Goal: Information Seeking & Learning: Check status

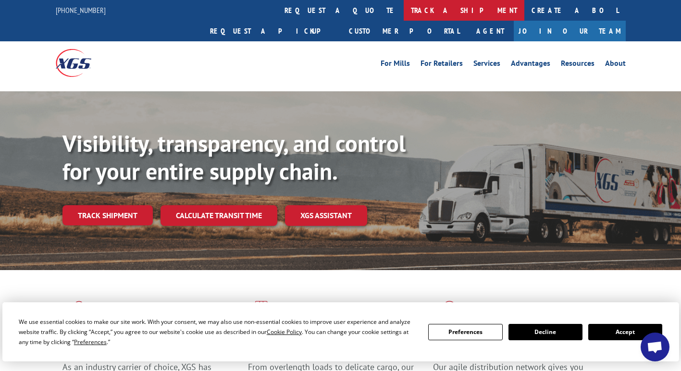
click at [403, 8] on link "track a shipment" at bounding box center [463, 10] width 121 height 21
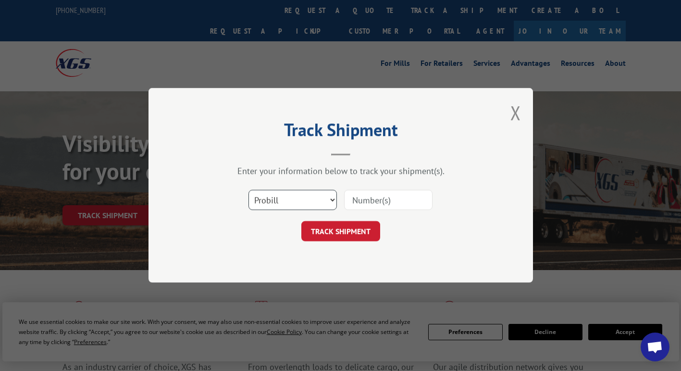
click at [315, 200] on select "Select category... Probill BOL PO" at bounding box center [292, 200] width 88 height 20
select select "bol"
click at [248, 190] on select "Select category... Probill BOL PO" at bounding box center [292, 200] width 88 height 20
click at [381, 195] on input at bounding box center [388, 200] width 88 height 20
type input "2875215"
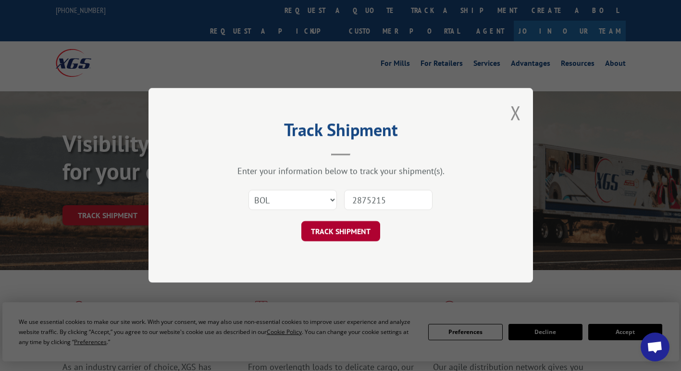
click at [362, 233] on button "TRACK SHIPMENT" at bounding box center [340, 231] width 79 height 20
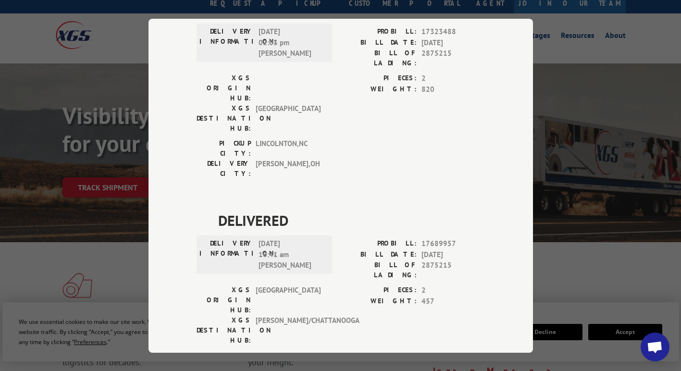
scroll to position [29, 0]
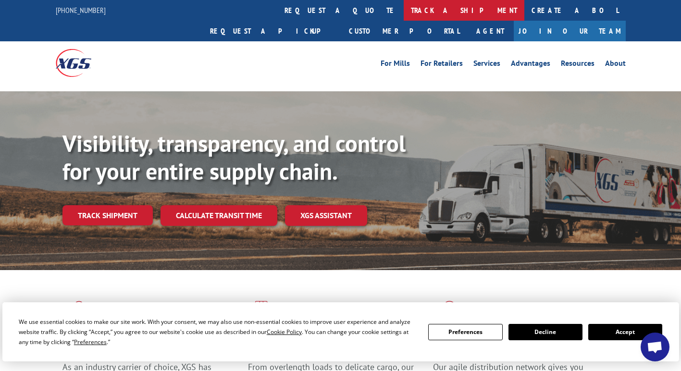
click at [403, 9] on link "track a shipment" at bounding box center [463, 10] width 121 height 21
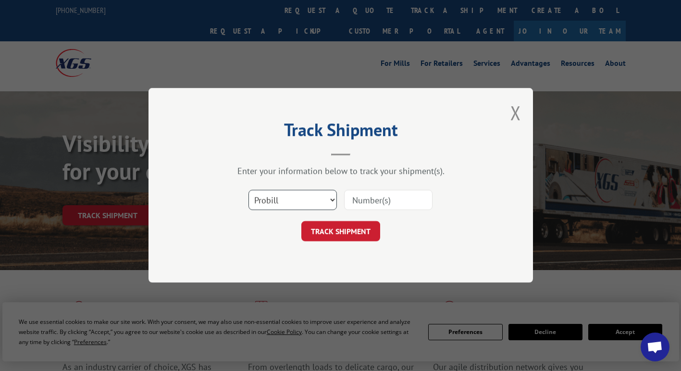
click at [290, 196] on select "Select category... Probill BOL PO" at bounding box center [292, 200] width 88 height 20
select select "bol"
click at [248, 190] on select "Select category... Probill BOL PO" at bounding box center [292, 200] width 88 height 20
click at [363, 199] on input at bounding box center [388, 200] width 88 height 20
paste input "2878839"
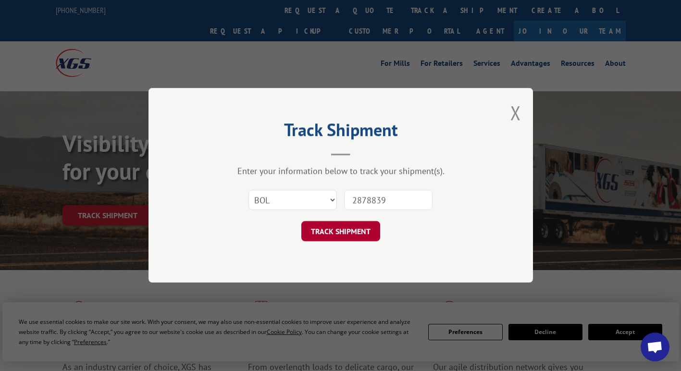
type input "2878839"
click at [340, 234] on button "TRACK SHIPMENT" at bounding box center [340, 231] width 79 height 20
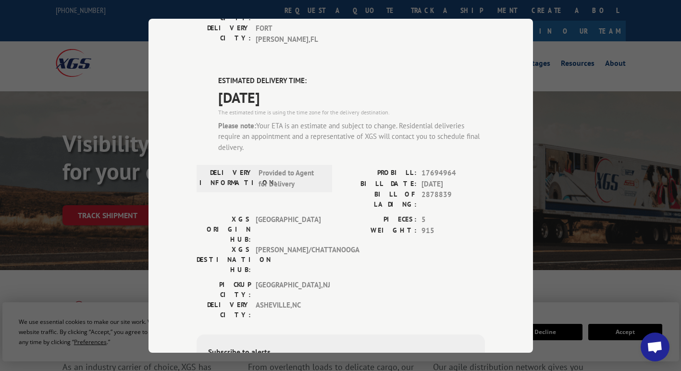
scroll to position [227, 0]
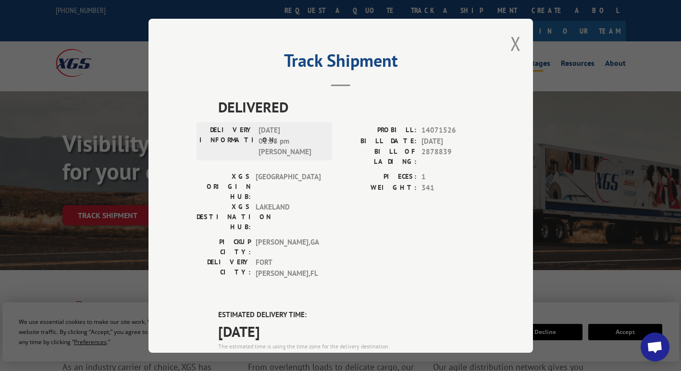
click at [510, 46] on button "Close modal" at bounding box center [515, 43] width 11 height 25
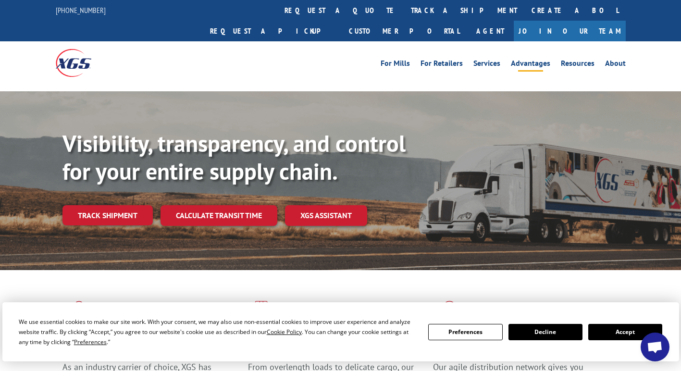
scroll to position [0, 0]
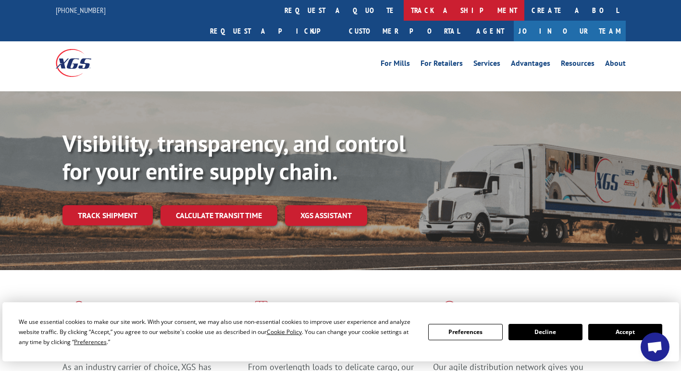
click at [403, 12] on link "track a shipment" at bounding box center [463, 10] width 121 height 21
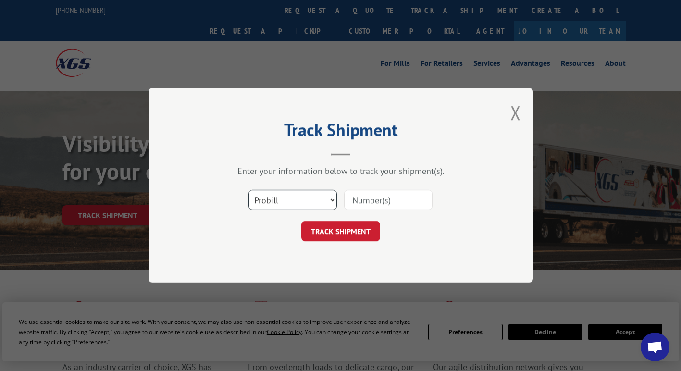
click at [296, 198] on select "Select category... Probill BOL PO" at bounding box center [292, 200] width 88 height 20
select select "bol"
click at [248, 190] on select "Select category... Probill BOL PO" at bounding box center [292, 200] width 88 height 20
click at [365, 199] on input at bounding box center [388, 200] width 88 height 20
paste input "2875388"
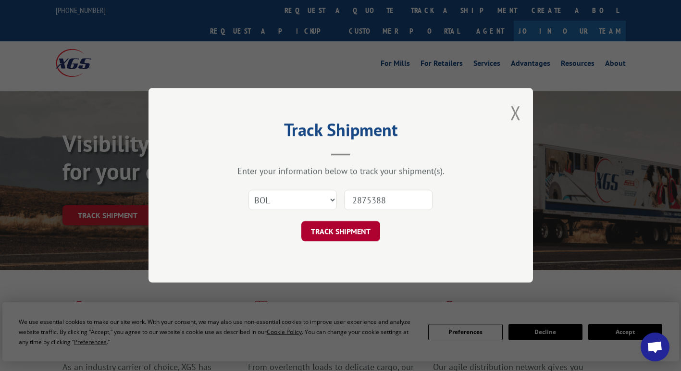
type input "2875388"
click at [321, 240] on button "TRACK SHIPMENT" at bounding box center [340, 231] width 79 height 20
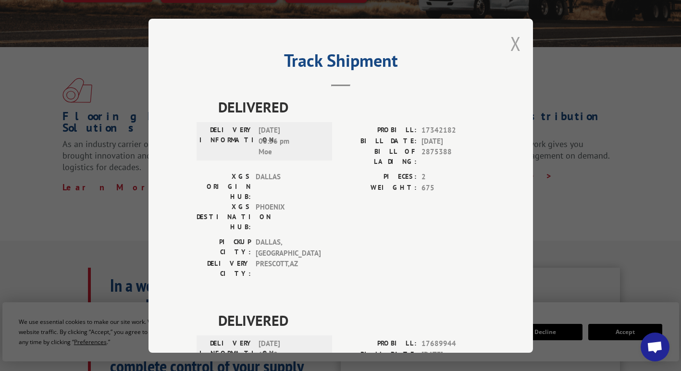
click at [510, 35] on button "Close modal" at bounding box center [515, 43] width 11 height 25
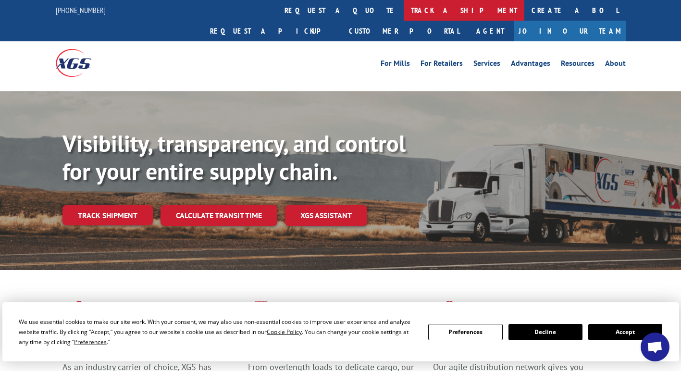
click at [403, 8] on link "track a shipment" at bounding box center [463, 10] width 121 height 21
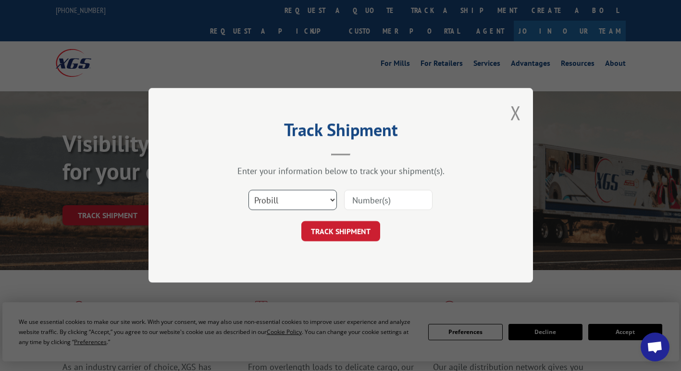
drag, startPoint x: 312, startPoint y: 197, endPoint x: 308, endPoint y: 204, distance: 7.5
click at [312, 197] on select "Select category... Probill BOL PO" at bounding box center [292, 200] width 88 height 20
select select "bol"
click at [248, 190] on select "Select category... Probill BOL PO" at bounding box center [292, 200] width 88 height 20
click at [376, 199] on input at bounding box center [388, 200] width 88 height 20
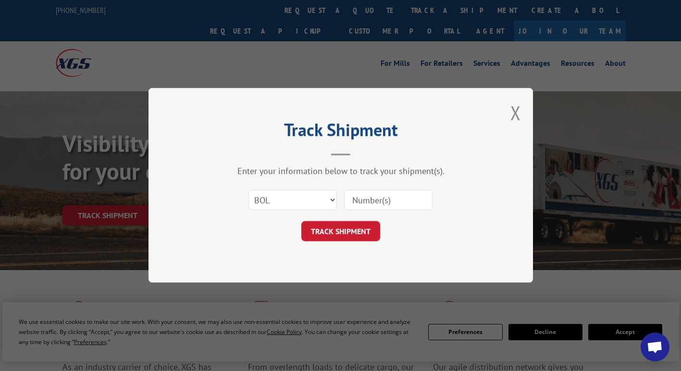
paste input "2878870"
type input "2878870"
click at [332, 230] on button "TRACK SHIPMENT" at bounding box center [340, 231] width 79 height 20
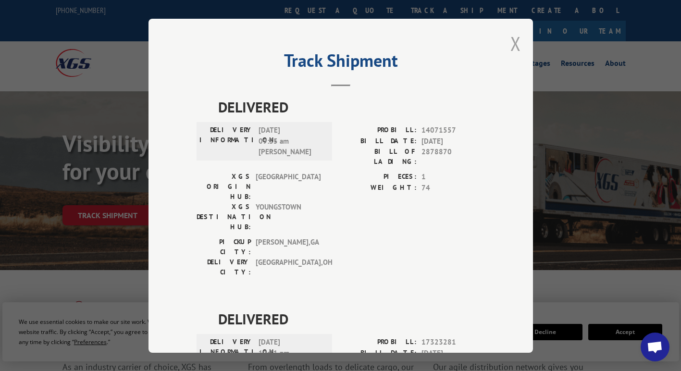
click at [510, 44] on button "Close modal" at bounding box center [515, 43] width 11 height 25
